Goal: Task Accomplishment & Management: Manage account settings

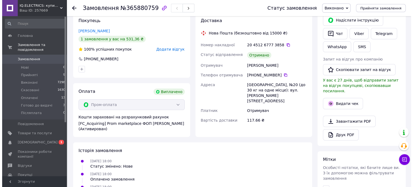
scroll to position [108, 0]
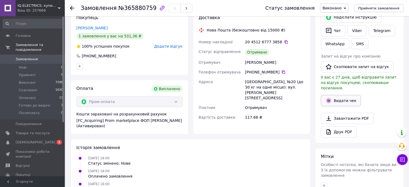
click at [332, 97] on icon "button" at bounding box center [329, 100] width 6 height 6
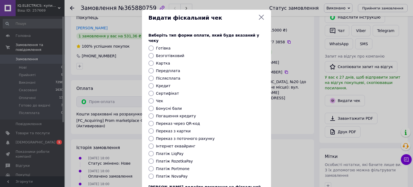
click at [177, 159] on label "Платіж RozetkaPay" at bounding box center [174, 161] width 37 height 4
click at [154, 158] on input "Платіж RozetkaPay" at bounding box center [151, 160] width 5 height 5
radio input "true"
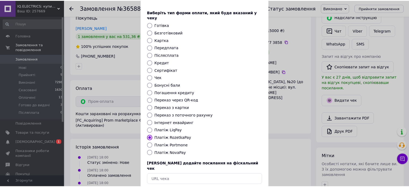
scroll to position [44, 0]
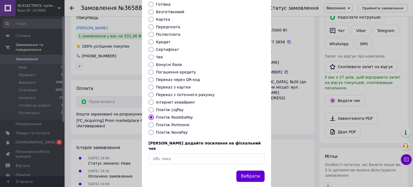
click at [247, 171] on button "Вибрати" at bounding box center [251, 177] width 28 height 12
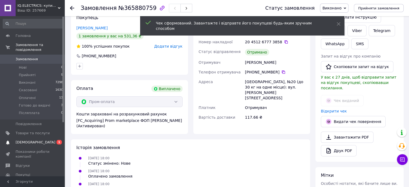
click at [20, 140] on span "[DEMOGRAPHIC_DATA]" at bounding box center [36, 142] width 40 height 5
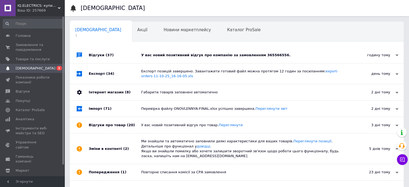
click at [186, 53] on div "У вас новий позитивний відгук про компанію за замовленням 365566556." at bounding box center [242, 55] width 203 height 5
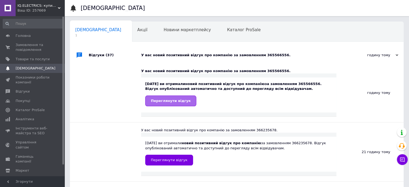
click at [158, 101] on span "Переглянути відгук" at bounding box center [171, 101] width 40 height 4
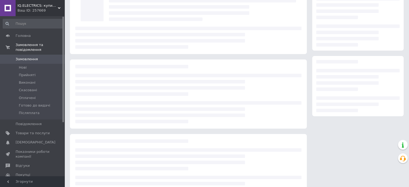
scroll to position [37, 0]
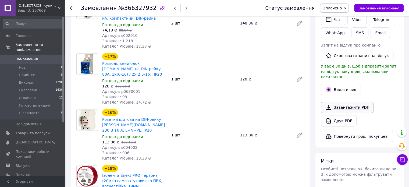
scroll to position [108, 0]
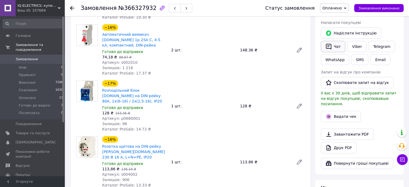
click at [330, 49] on button "Чат" at bounding box center [333, 46] width 24 height 11
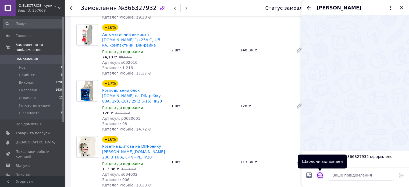
click at [320, 177] on icon "Відкрити шаблони відповідей" at bounding box center [320, 175] width 6 height 6
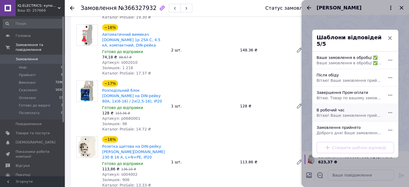
click at [340, 113] on span "Вітаю! Ваше замовлення прийнято. Буде опрацьоване в робочий день після 09:30" at bounding box center [350, 114] width 66 height 5
type textarea "Вітаю! Ваше замовлення прийнято. Буде опрацьоване в робочий день після 09:30"
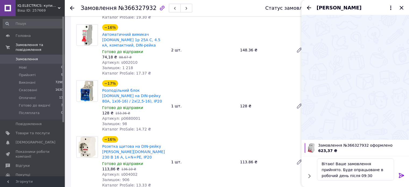
click at [402, 176] on icon at bounding box center [402, 175] width 6 height 6
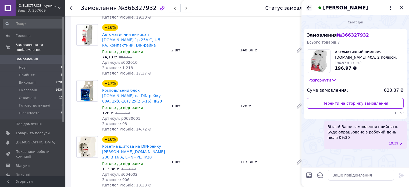
click at [308, 10] on icon "Назад" at bounding box center [309, 8] width 6 height 6
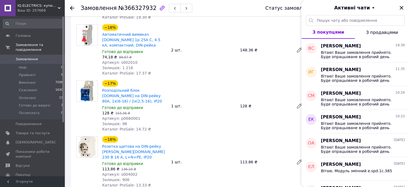
drag, startPoint x: 402, startPoint y: 7, endPoint x: 379, endPoint y: 34, distance: 35.7
click at [403, 7] on icon "Закрити" at bounding box center [401, 7] width 3 height 3
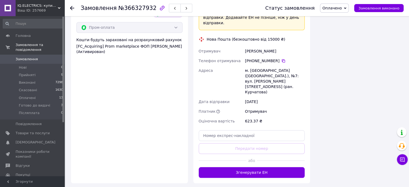
scroll to position [511, 0]
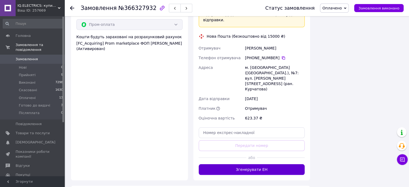
click at [233, 164] on button "Згенерувати ЕН" at bounding box center [252, 169] width 106 height 11
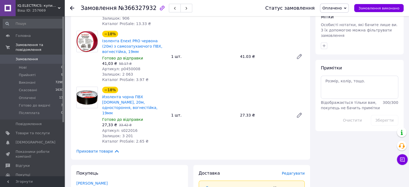
scroll to position [81, 0]
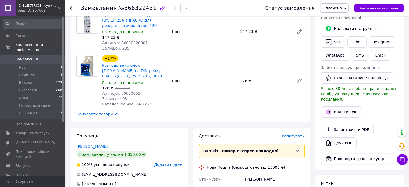
scroll to position [108, 0]
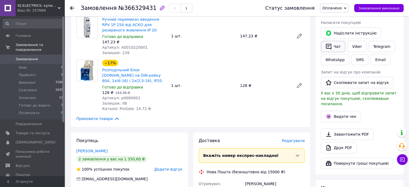
click at [334, 47] on button "Чат" at bounding box center [333, 46] width 24 height 11
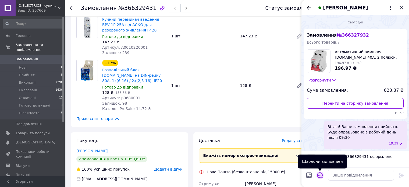
click at [320, 176] on icon "Відкрити шаблони відповідей" at bounding box center [320, 175] width 6 height 6
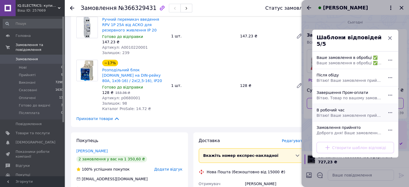
click at [326, 105] on div "В робочий час Вітаю! Ваше замовлення прийнято. Буде опрацьоване в робочий день …" at bounding box center [350, 112] width 70 height 15
type textarea "Вітаю! Ваше замовлення прийнято. Буде опрацьоване в робочий день після 09:30"
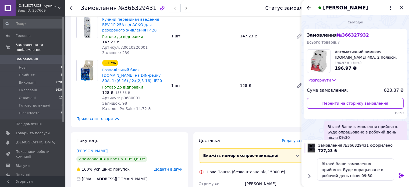
click at [400, 175] on icon at bounding box center [401, 175] width 5 height 5
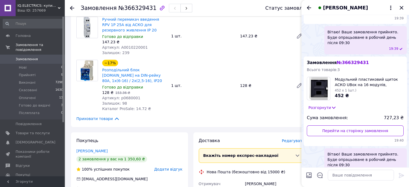
scroll to position [95, 0]
click at [308, 9] on icon "Назад" at bounding box center [309, 8] width 6 height 6
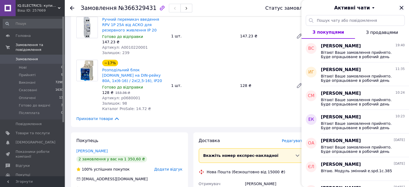
click at [402, 8] on icon "Закрити" at bounding box center [402, 8] width 6 height 6
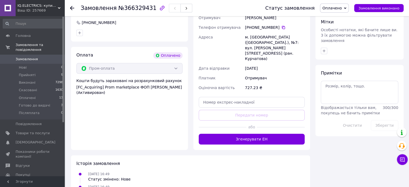
scroll to position [289, 0]
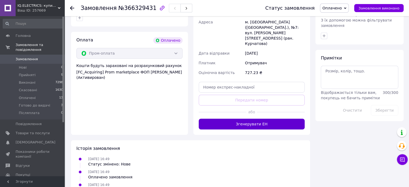
click at [216, 119] on button "Згенерувати ЕН" at bounding box center [252, 124] width 106 height 11
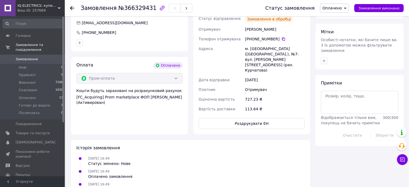
scroll to position [277, 0]
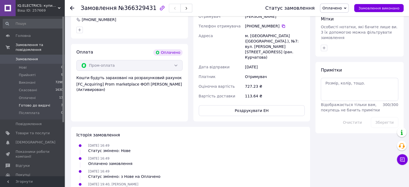
click at [28, 103] on span "Готово до видачі" at bounding box center [34, 105] width 31 height 5
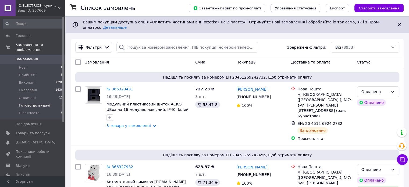
click at [33, 103] on span "Готово до видачі" at bounding box center [34, 105] width 31 height 5
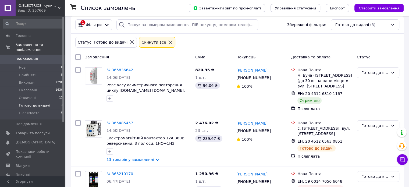
scroll to position [53, 0]
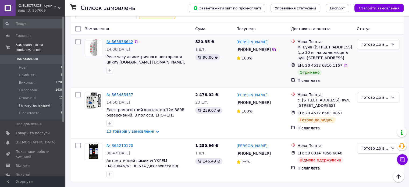
click at [114, 40] on link "№ 365836642" at bounding box center [120, 42] width 27 height 4
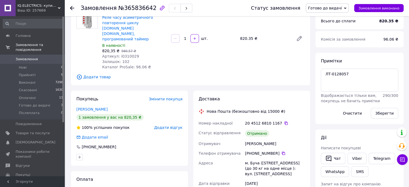
scroll to position [6, 0]
click at [367, 5] on button "Замовлення виконано" at bounding box center [379, 8] width 50 height 8
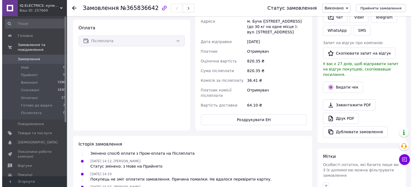
scroll to position [187, 0]
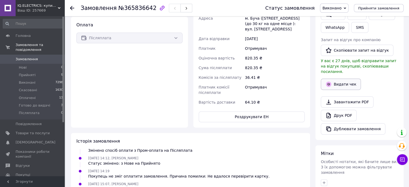
click at [343, 82] on button "Видати чек" at bounding box center [341, 84] width 40 height 11
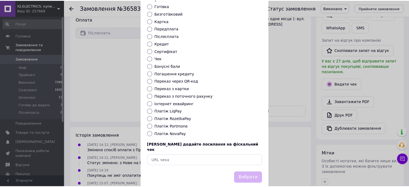
scroll to position [44, 0]
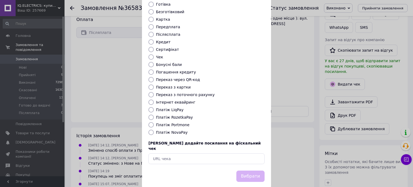
click at [149, 130] on input "Платіж NovaPay" at bounding box center [151, 132] width 5 height 5
radio input "true"
click at [253, 171] on button "Вибрати" at bounding box center [251, 177] width 28 height 12
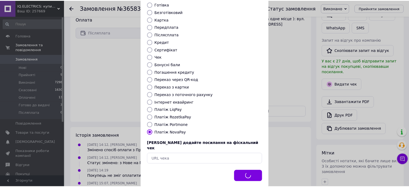
scroll to position [19, 0]
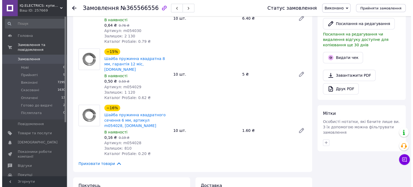
scroll to position [242, 0]
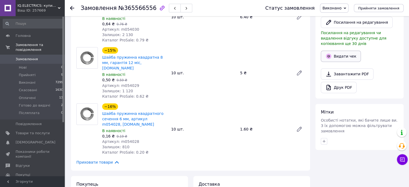
click at [341, 51] on button "Видати чек" at bounding box center [341, 56] width 40 height 11
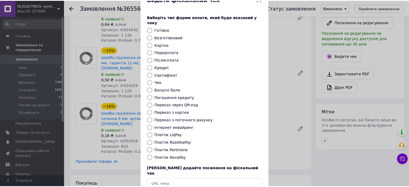
scroll to position [44, 0]
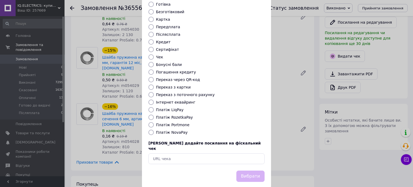
click at [156, 115] on label "Платіж RozetkaPay" at bounding box center [174, 117] width 37 height 4
click at [154, 115] on input "Платіж RozetkaPay" at bounding box center [151, 117] width 5 height 5
radio input "true"
click at [249, 171] on button "Вибрати" at bounding box center [251, 177] width 28 height 12
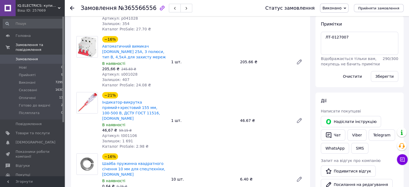
scroll to position [81, 0]
